Goal: Information Seeking & Learning: Learn about a topic

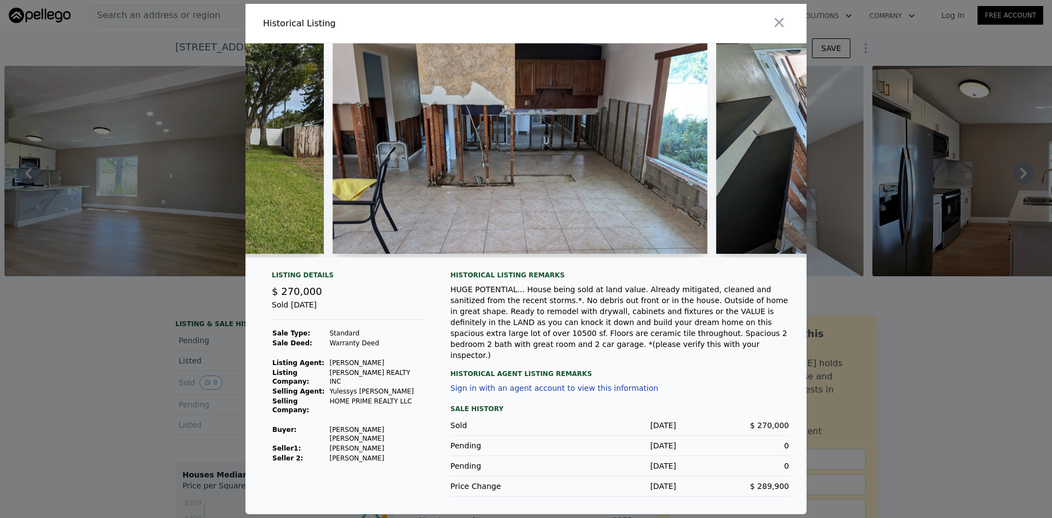
scroll to position [0, 184]
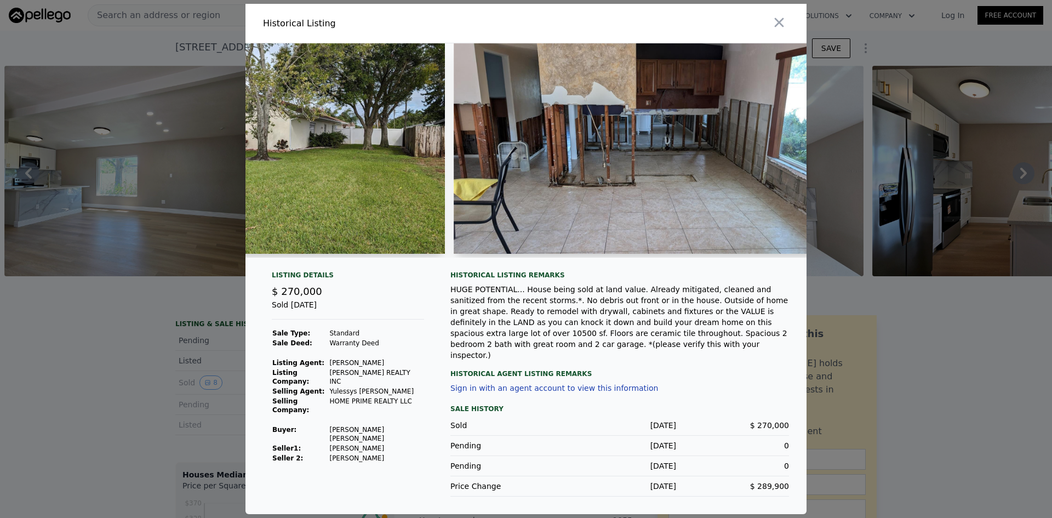
click at [606, 133] on img at bounding box center [641, 148] width 374 height 210
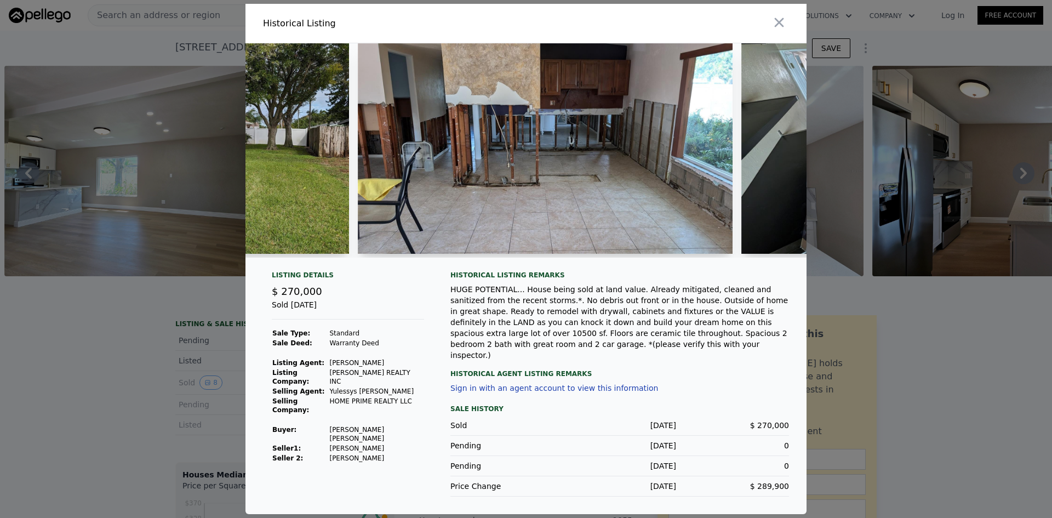
scroll to position [0, 286]
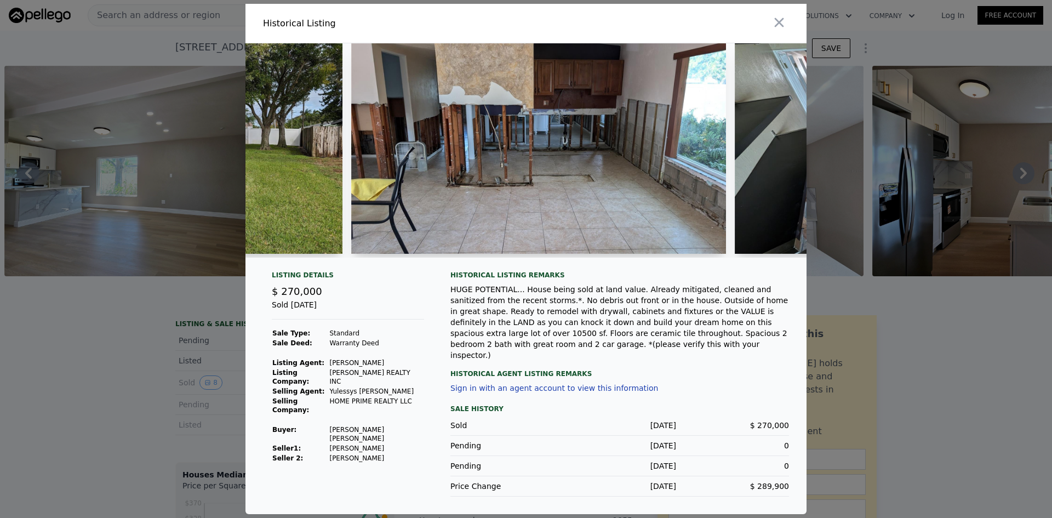
click at [401, 127] on img at bounding box center [538, 148] width 374 height 210
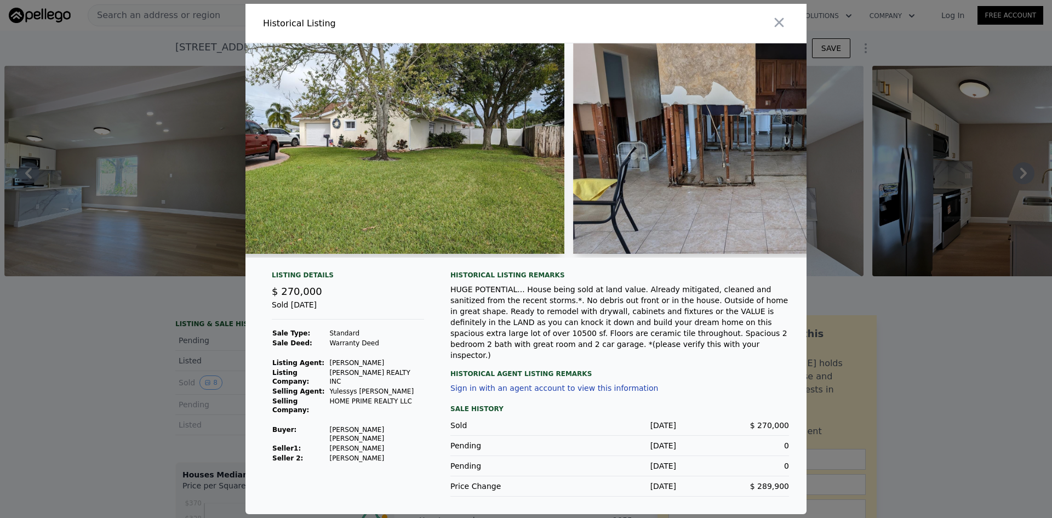
scroll to position [0, 0]
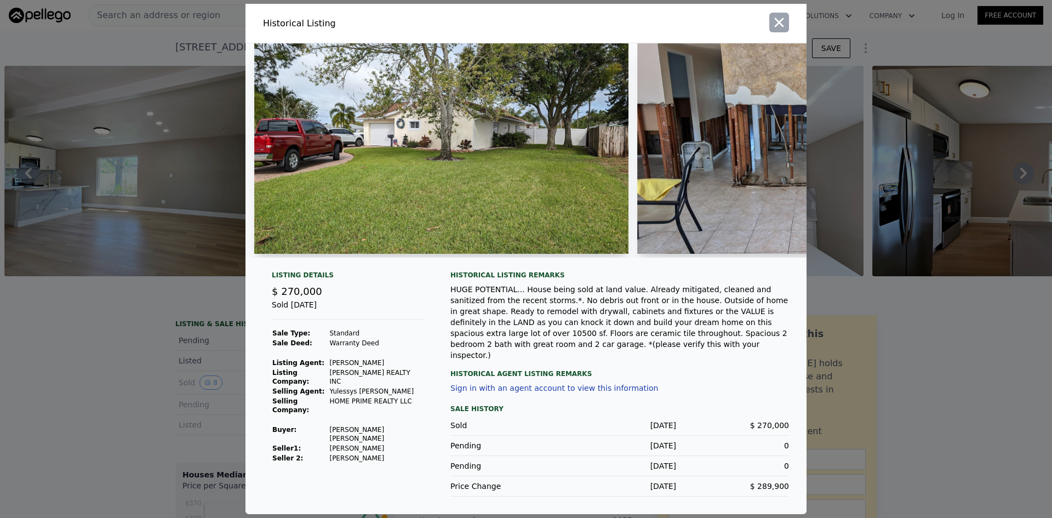
click at [777, 25] on icon "button" at bounding box center [779, 22] width 15 height 15
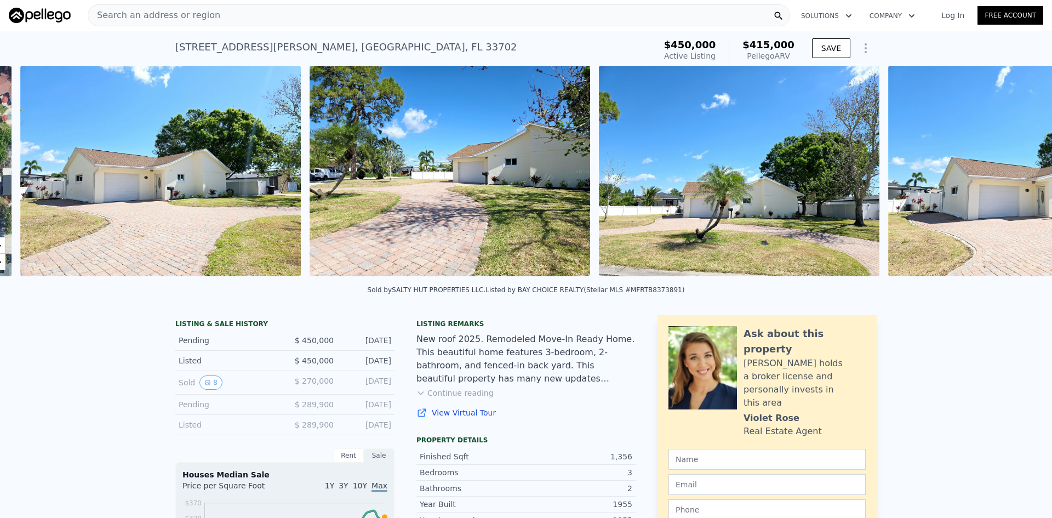
scroll to position [0, 501]
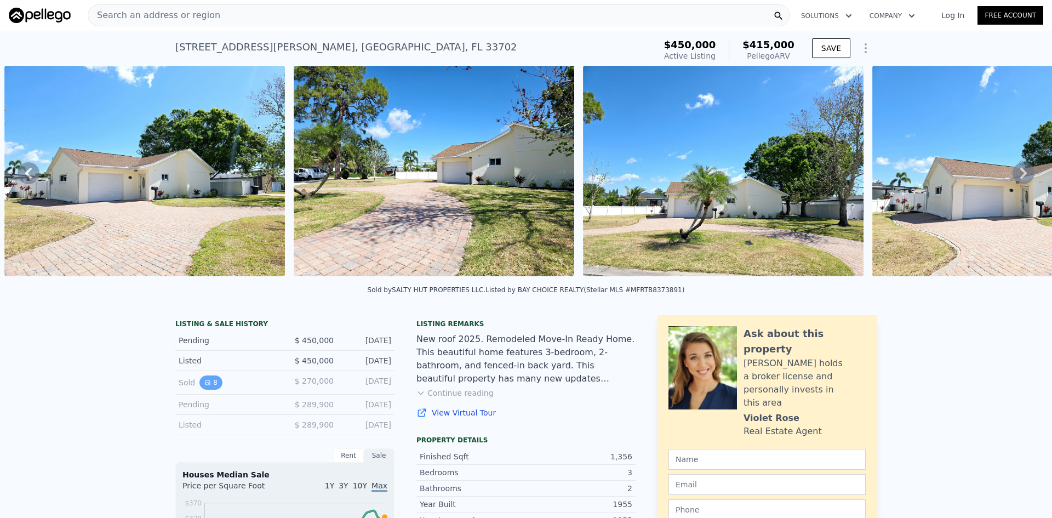
click at [202, 385] on button "8" at bounding box center [210, 382] width 23 height 14
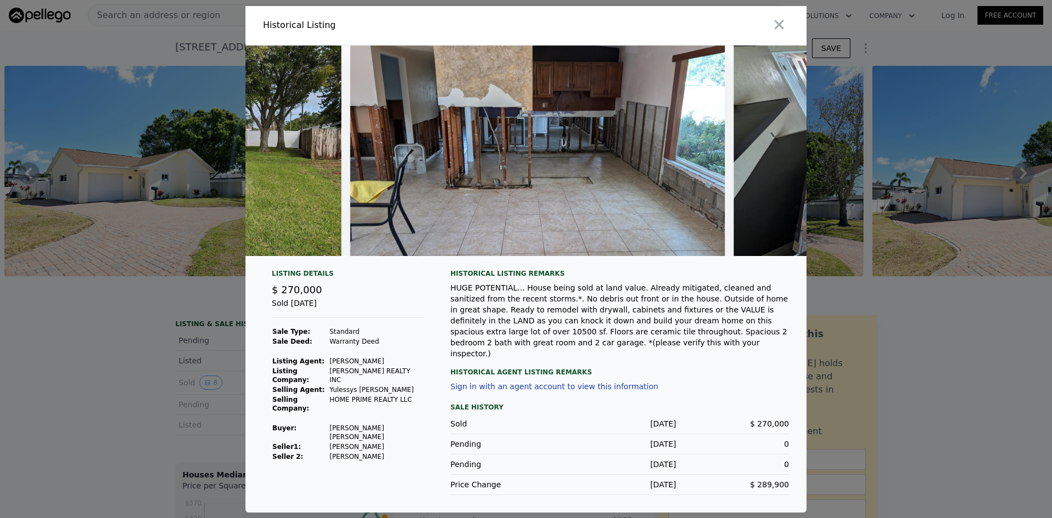
scroll to position [0, 219]
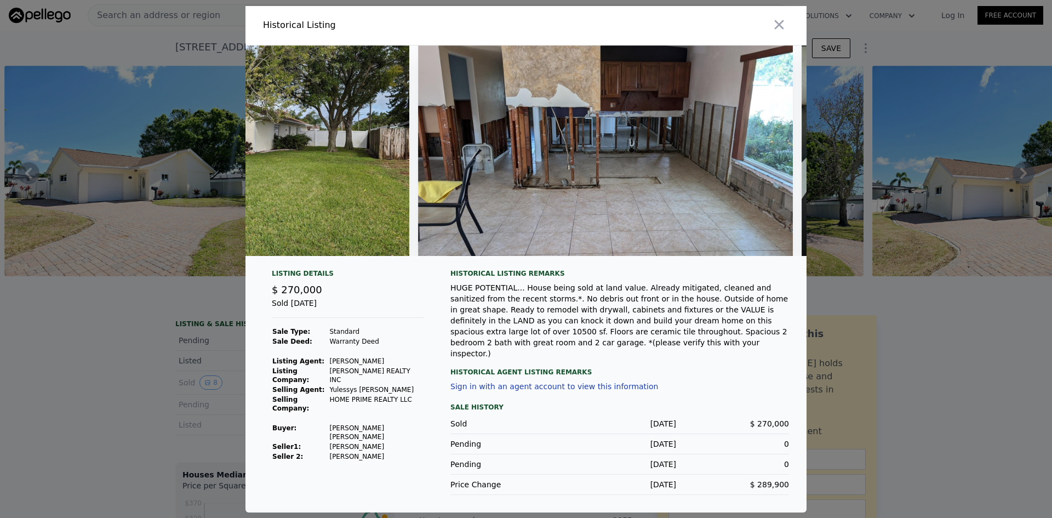
click at [111, 306] on div at bounding box center [526, 259] width 1052 height 518
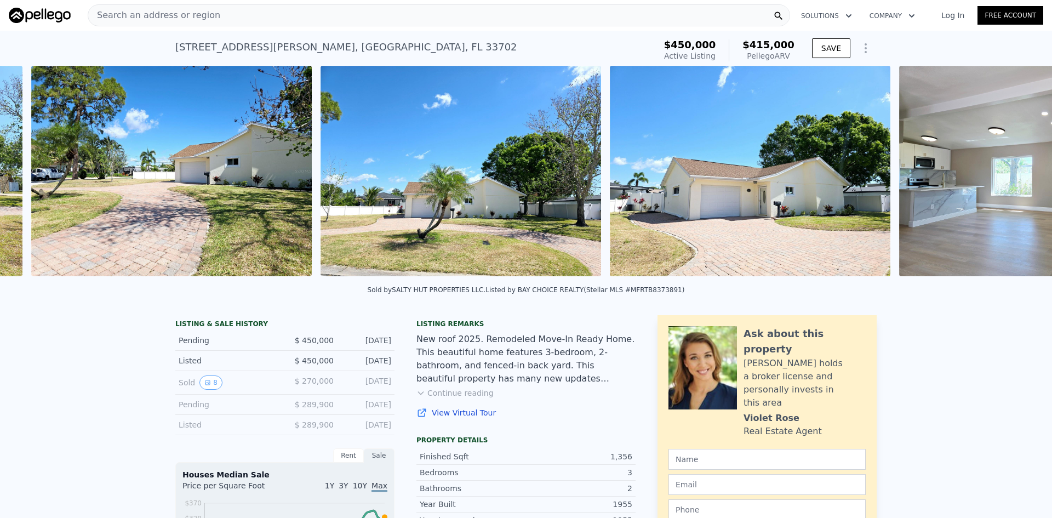
scroll to position [0, 791]
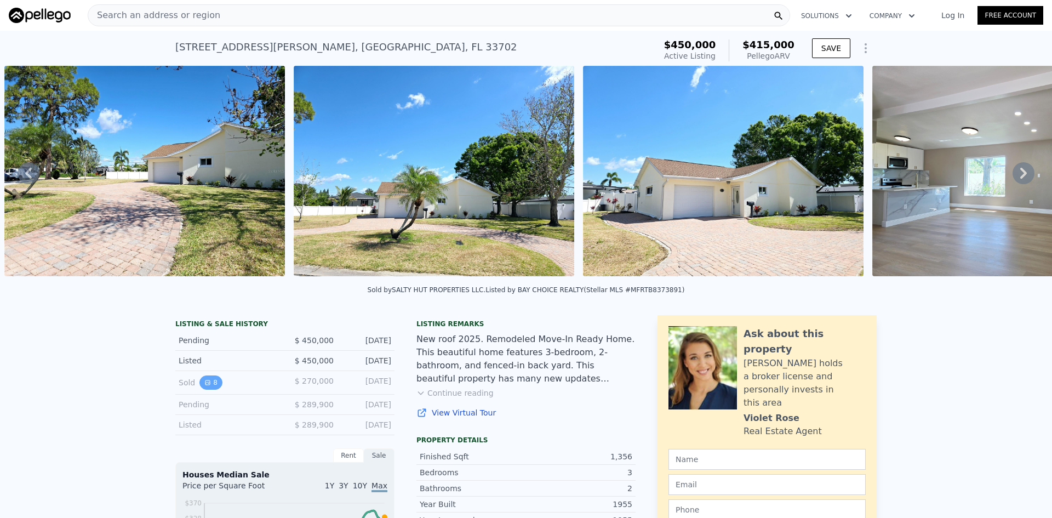
click at [208, 390] on button "8" at bounding box center [210, 382] width 23 height 14
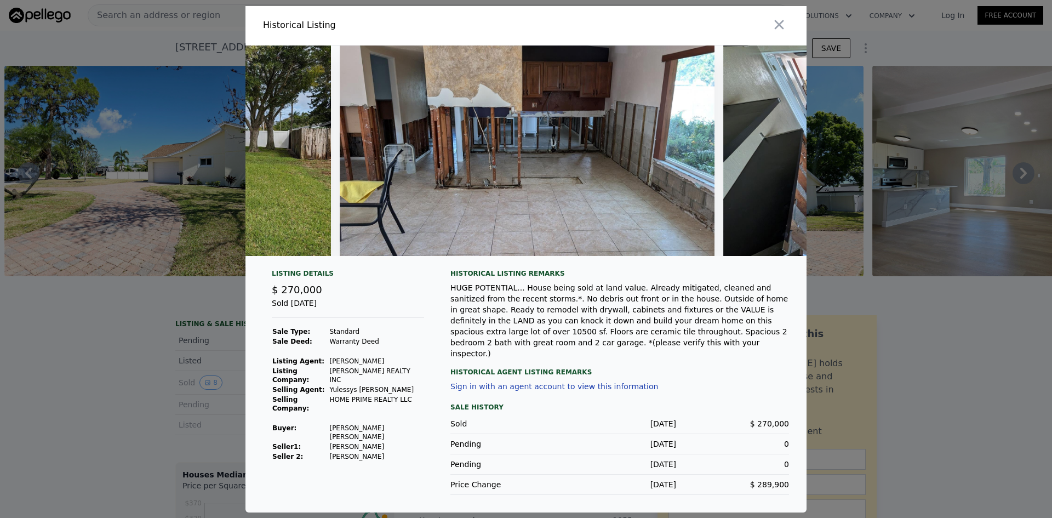
scroll to position [0, 292]
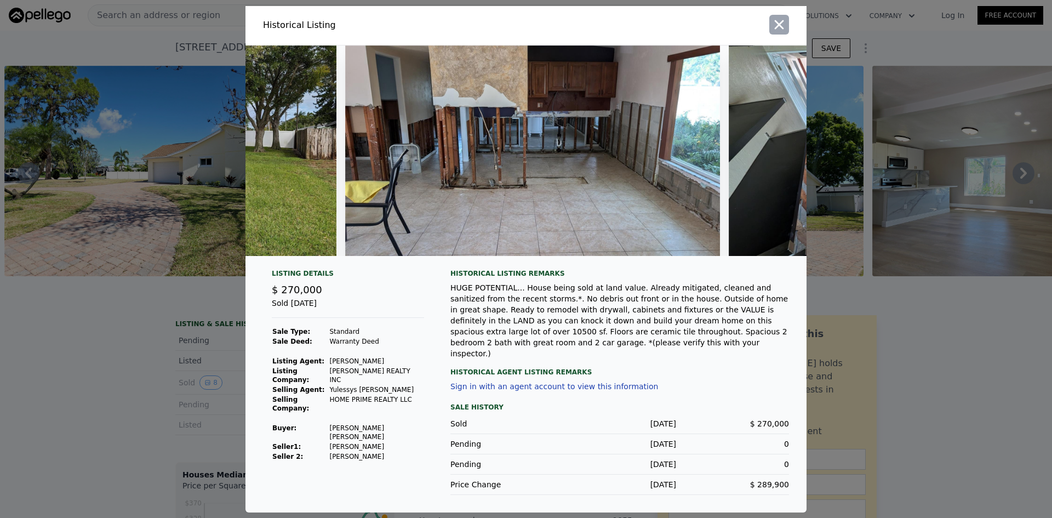
click at [778, 28] on icon "button" at bounding box center [779, 24] width 9 height 9
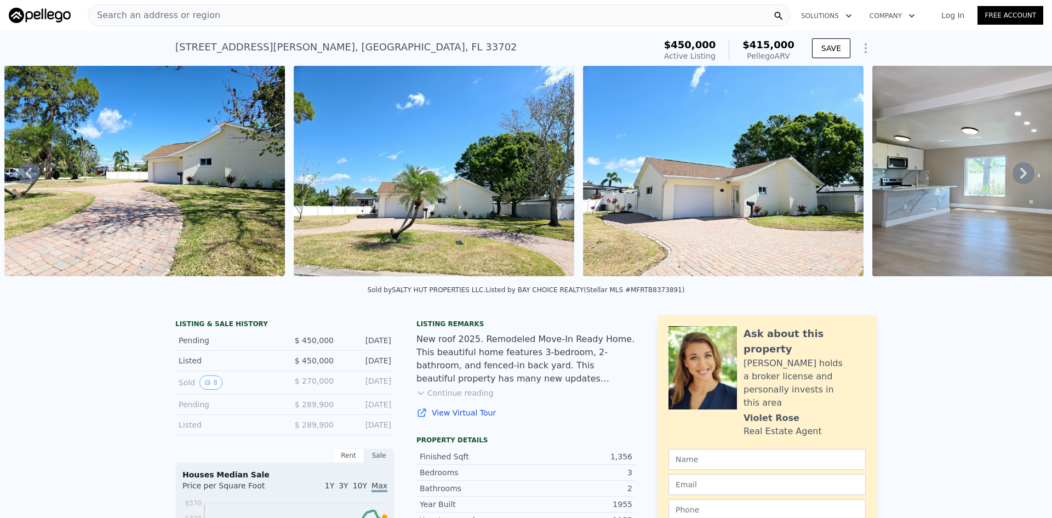
click at [443, 398] on button "Continue reading" at bounding box center [455, 392] width 77 height 11
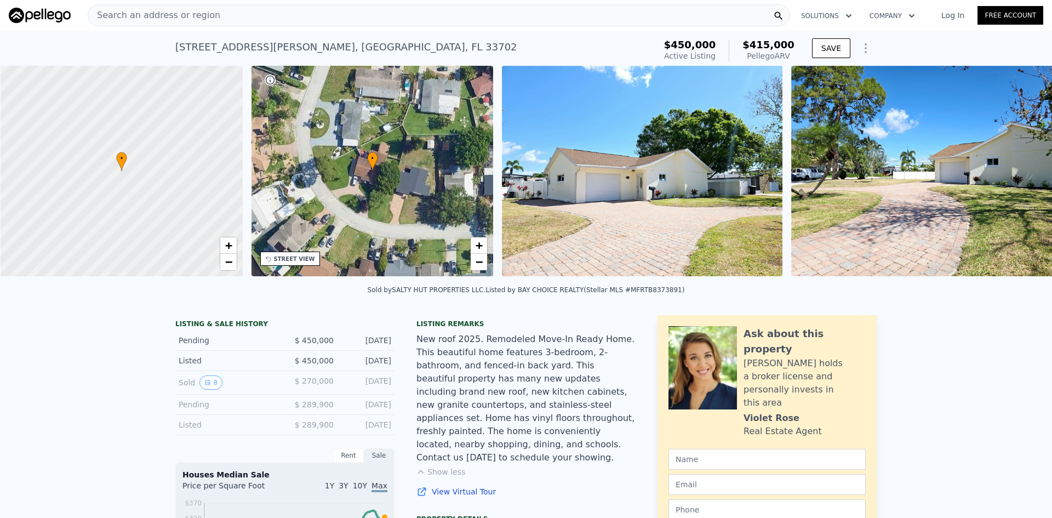
scroll to position [0, 4]
click at [619, 20] on div "Search an address or region" at bounding box center [439, 15] width 703 height 22
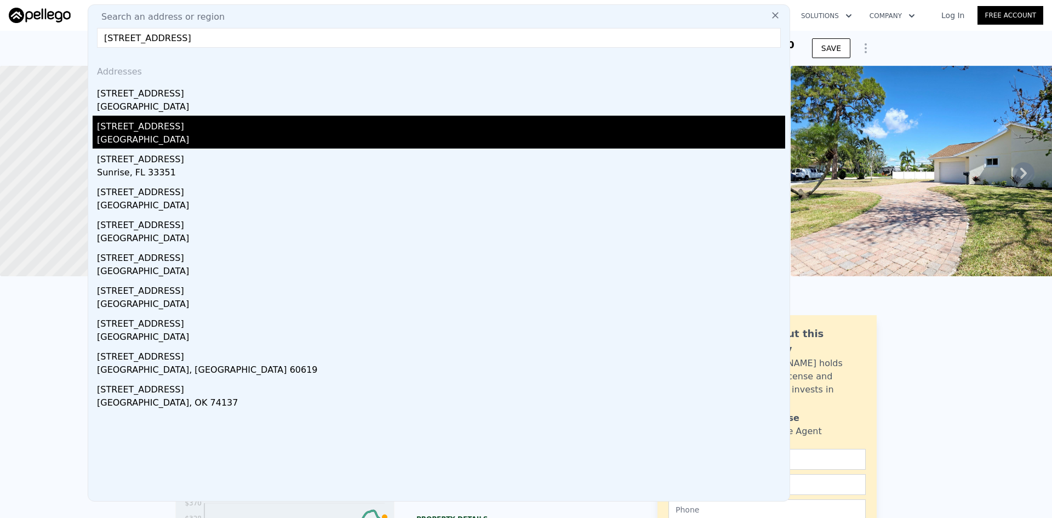
type input "[STREET_ADDRESS]"
click at [188, 135] on div "[GEOGRAPHIC_DATA]" at bounding box center [441, 140] width 688 height 15
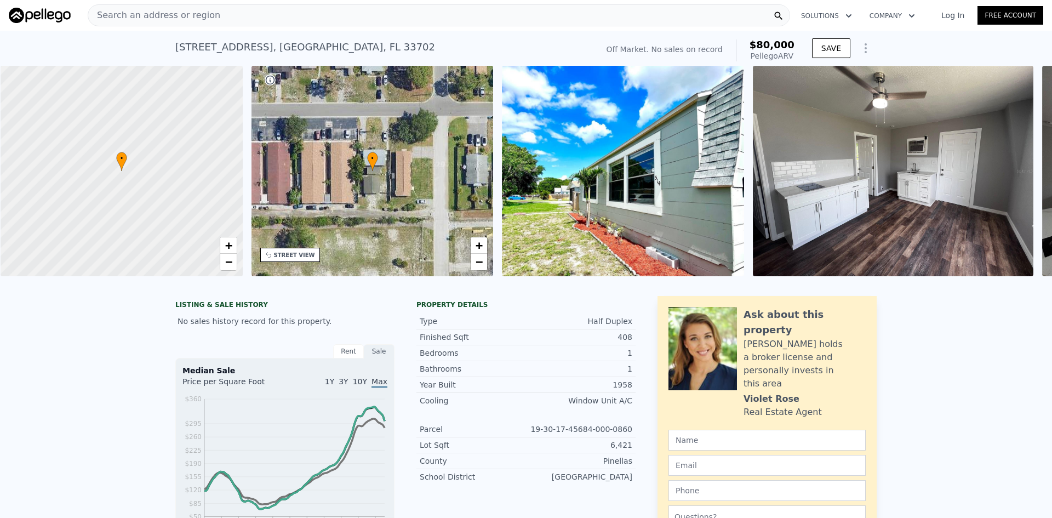
scroll to position [0, 4]
type input "355"
type input "$ 81,000"
type input "$ 30,001"
